Goal: Information Seeking & Learning: Learn about a topic

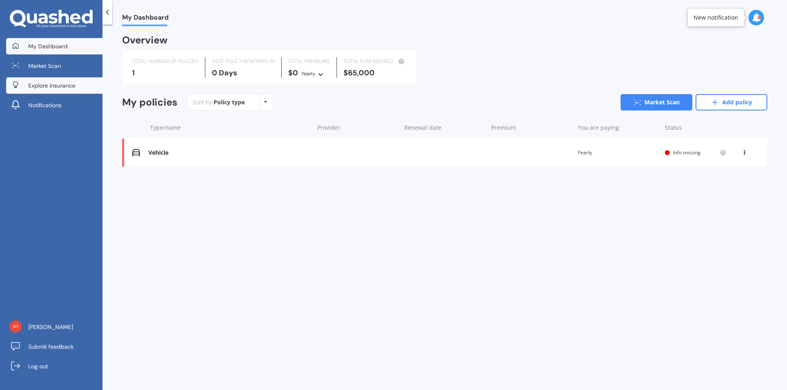
click at [48, 85] on span "Explore insurance" at bounding box center [51, 86] width 47 height 8
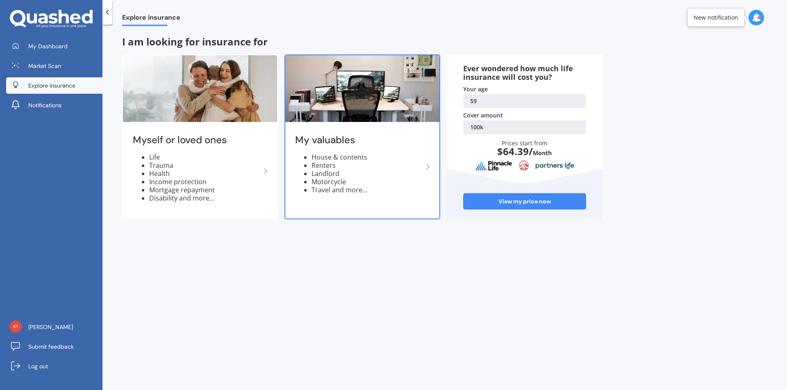
click at [429, 166] on icon at bounding box center [428, 167] width 10 height 10
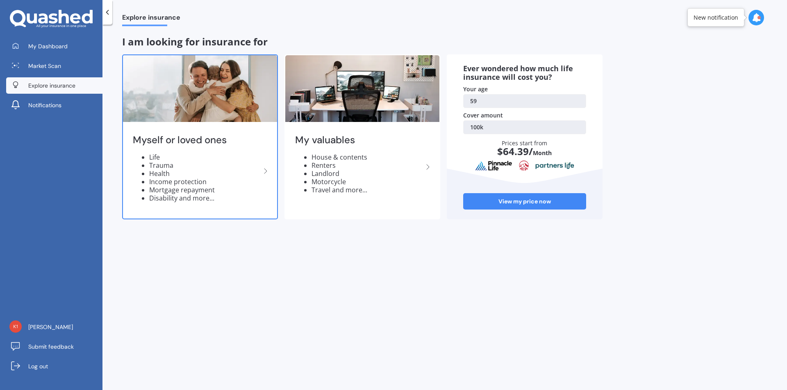
click at [263, 170] on icon at bounding box center [266, 171] width 10 height 10
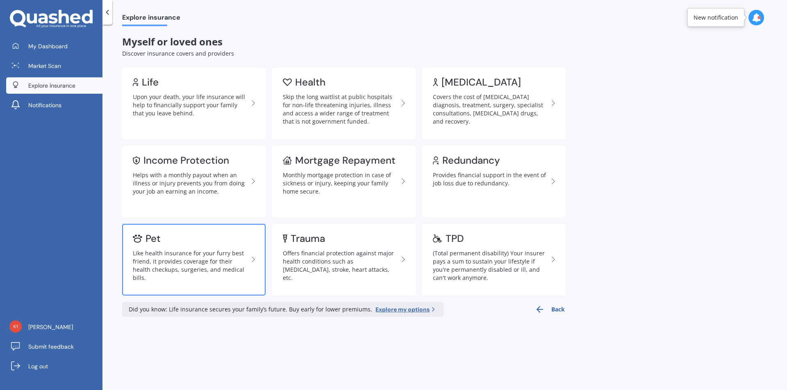
click at [189, 241] on div "Pet" at bounding box center [191, 239] width 116 height 8
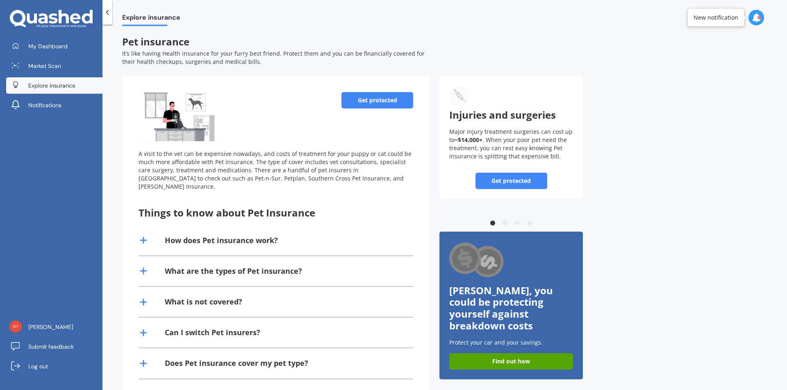
scroll to position [32, 0]
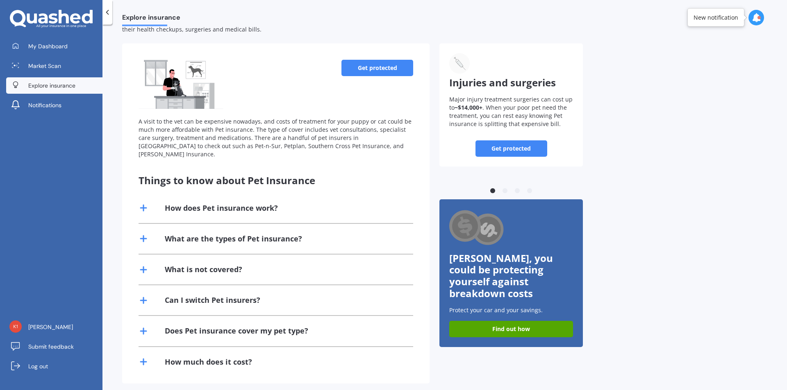
click at [230, 357] on div "How much does it cost?" at bounding box center [208, 362] width 87 height 10
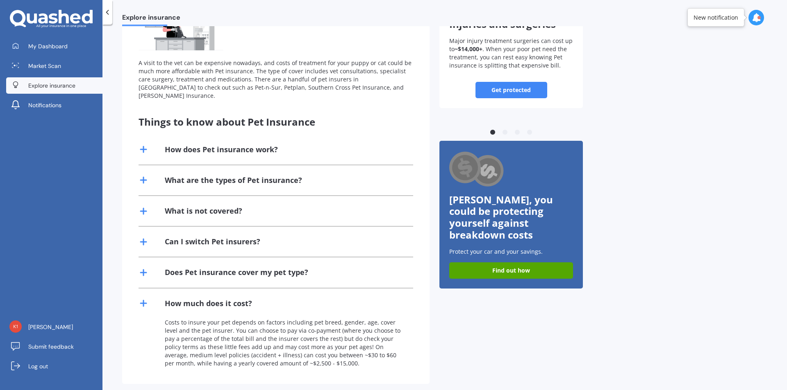
scroll to position [91, 0]
click at [148, 175] on icon at bounding box center [143, 180] width 10 height 10
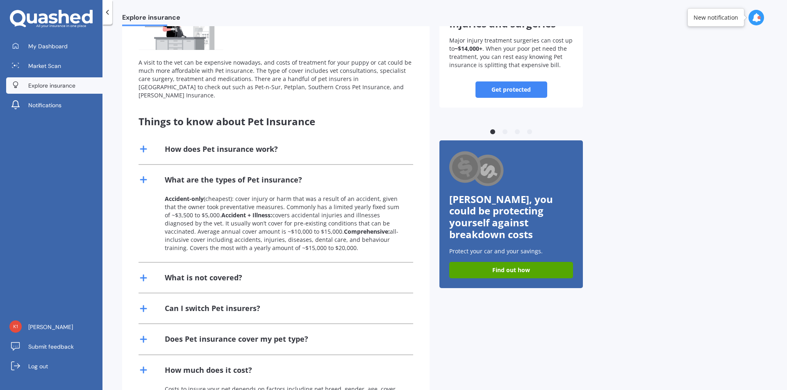
click at [141, 278] on line at bounding box center [144, 278] width 6 height 0
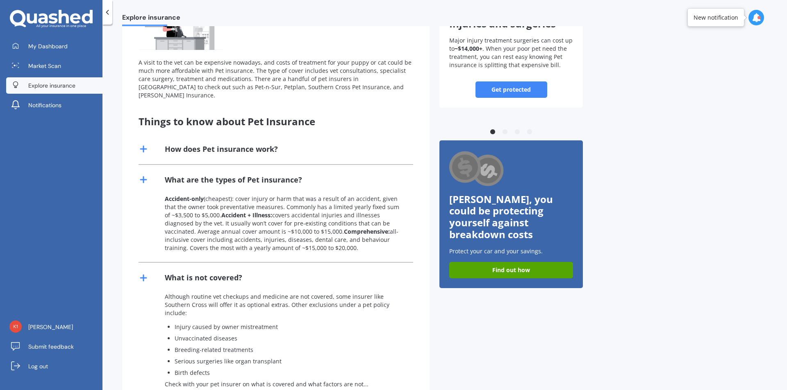
click at [143, 149] on line at bounding box center [144, 149] width 6 height 0
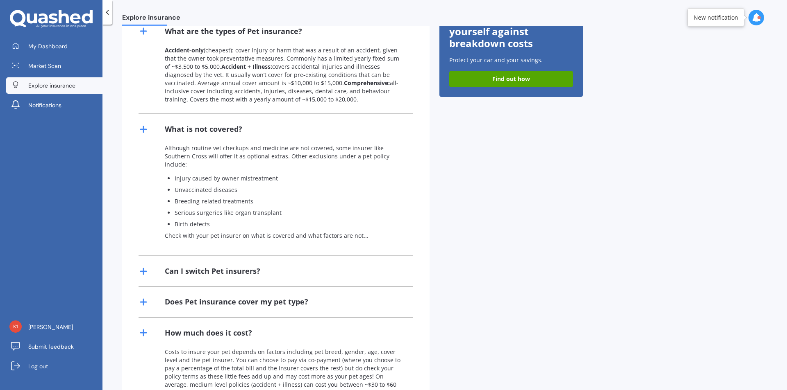
scroll to position [296, 0]
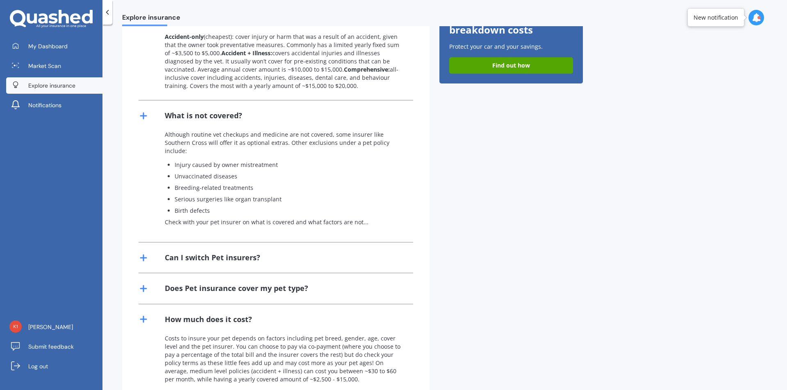
click at [163, 274] on div "Does Pet insurance cover my pet type?" at bounding box center [275, 289] width 275 height 30
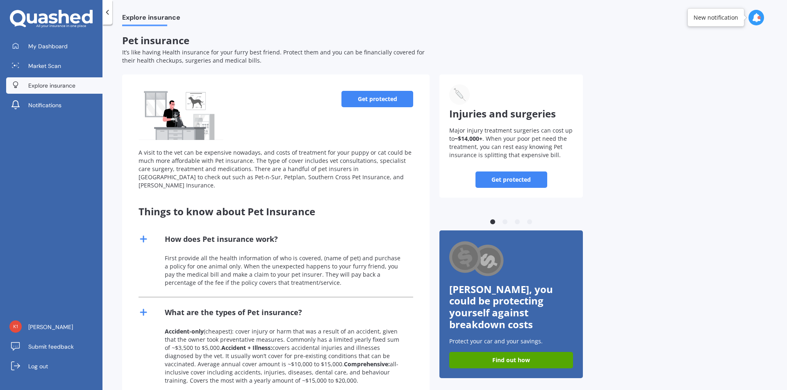
scroll to position [0, 0]
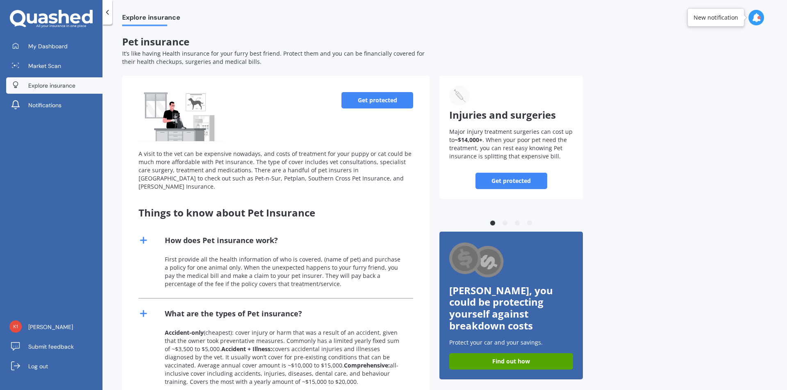
click at [368, 103] on link "Get protected" at bounding box center [377, 100] width 72 height 16
